Goal: Task Accomplishment & Management: Manage account settings

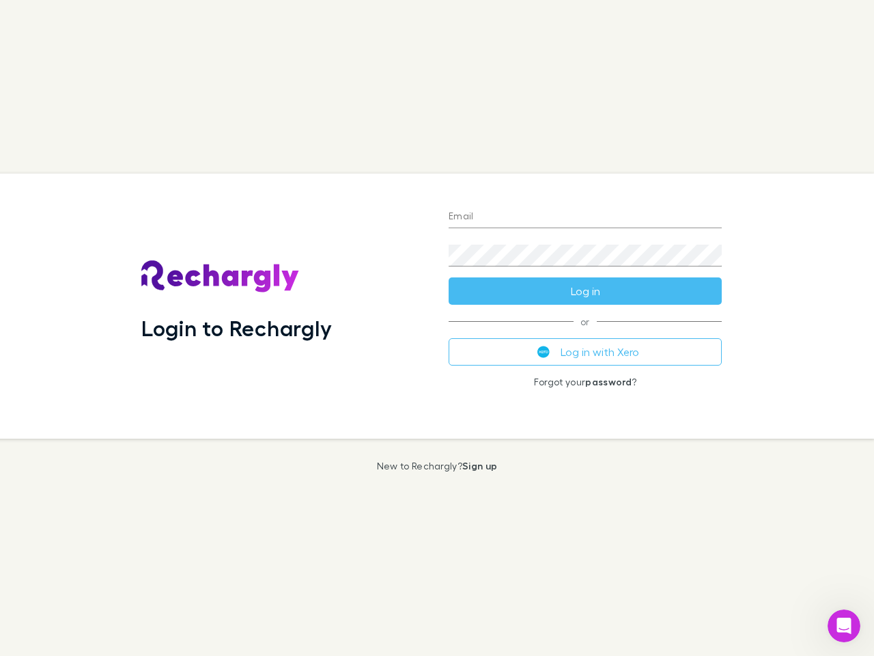
click at [437, 328] on div "Login to Rechargly" at bounding box center [283, 305] width 307 height 265
click at [585, 217] on input "Email" at bounding box center [585, 217] width 273 height 22
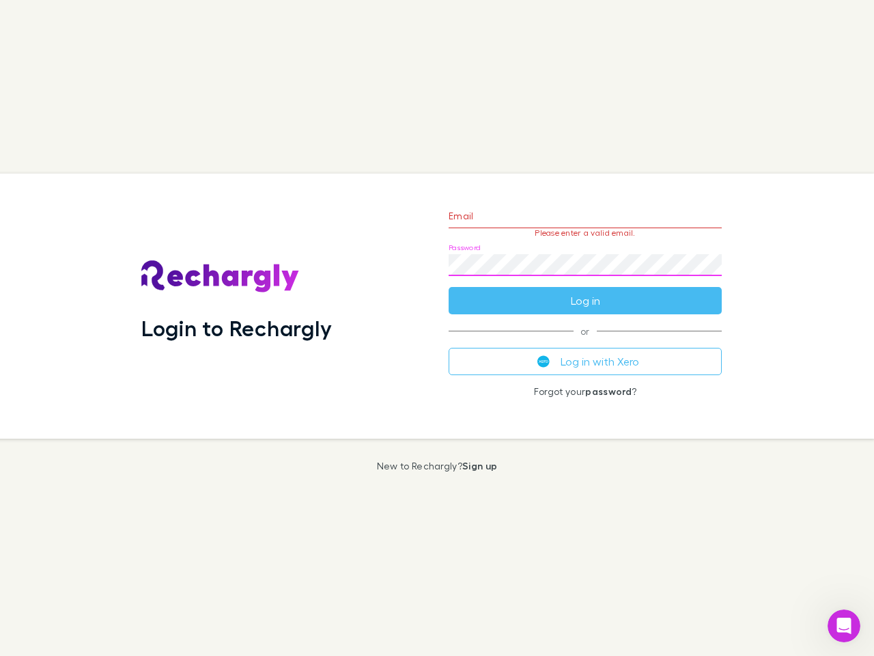
click at [585, 291] on form "Email Please enter a valid email. Password Log in" at bounding box center [585, 254] width 273 height 119
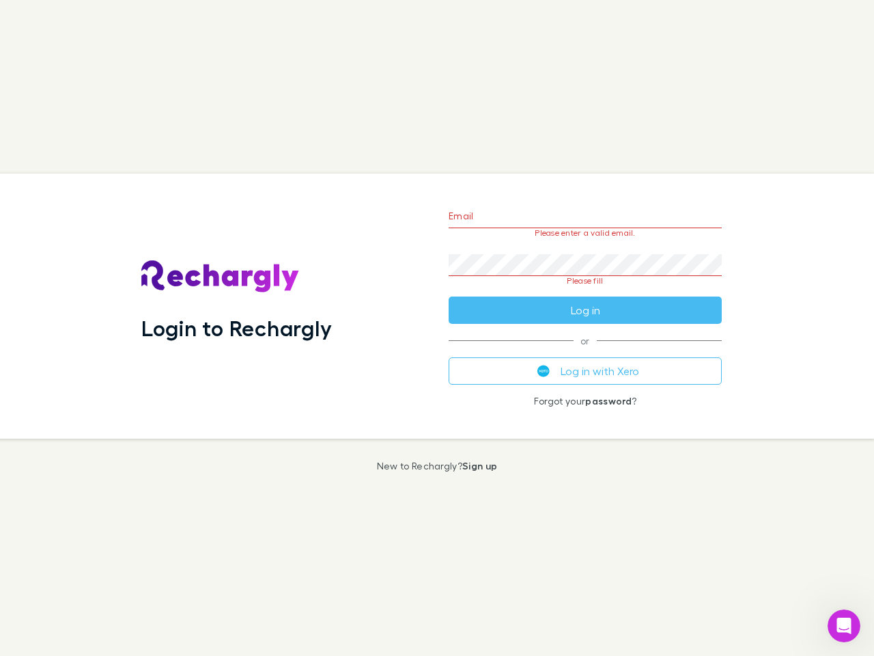
click at [585, 352] on div "Email Please enter a valid email. Password Please fill Log in or Log in with Xe…" at bounding box center [585, 305] width 295 height 265
click at [844, 625] on icon "Open Intercom Messenger" at bounding box center [844, 626] width 23 height 23
